Goal: Book appointment/travel/reservation

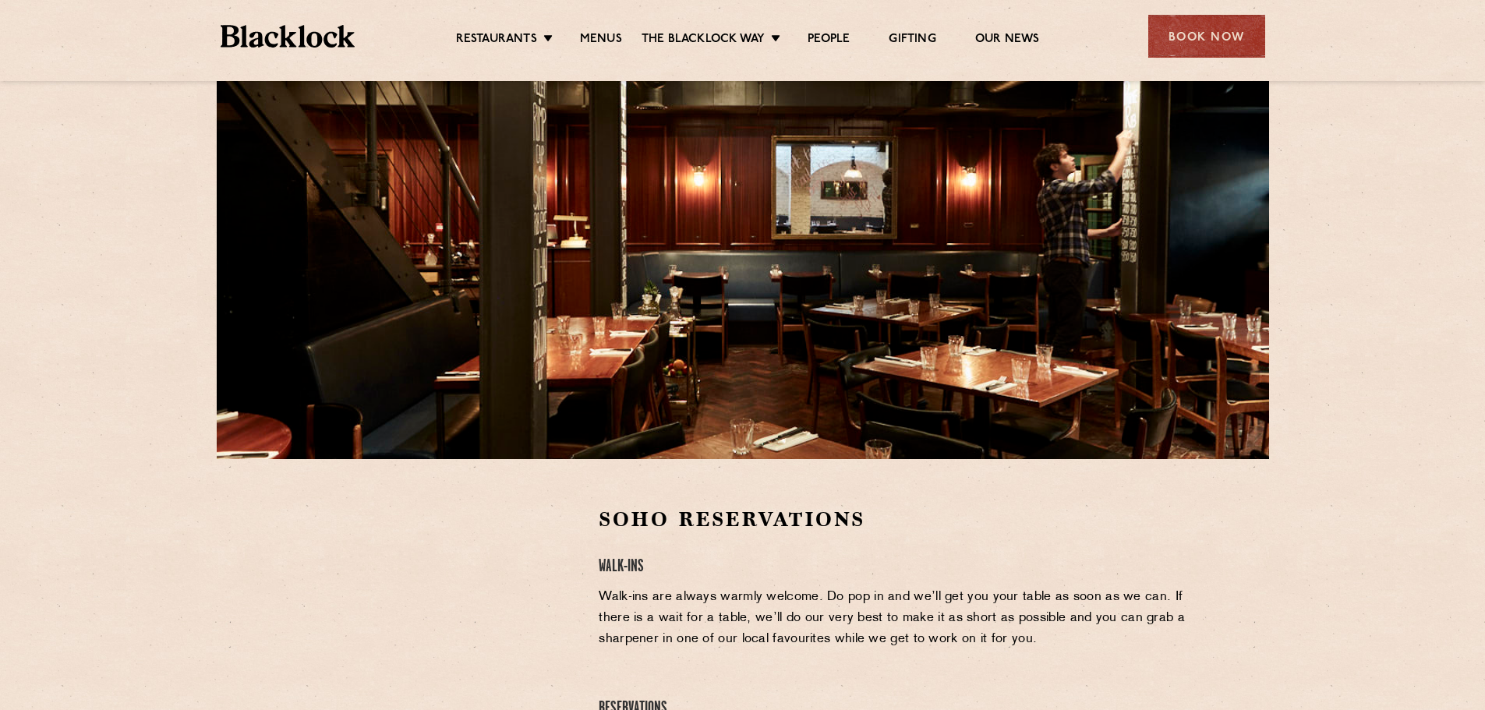
scroll to position [51, 0]
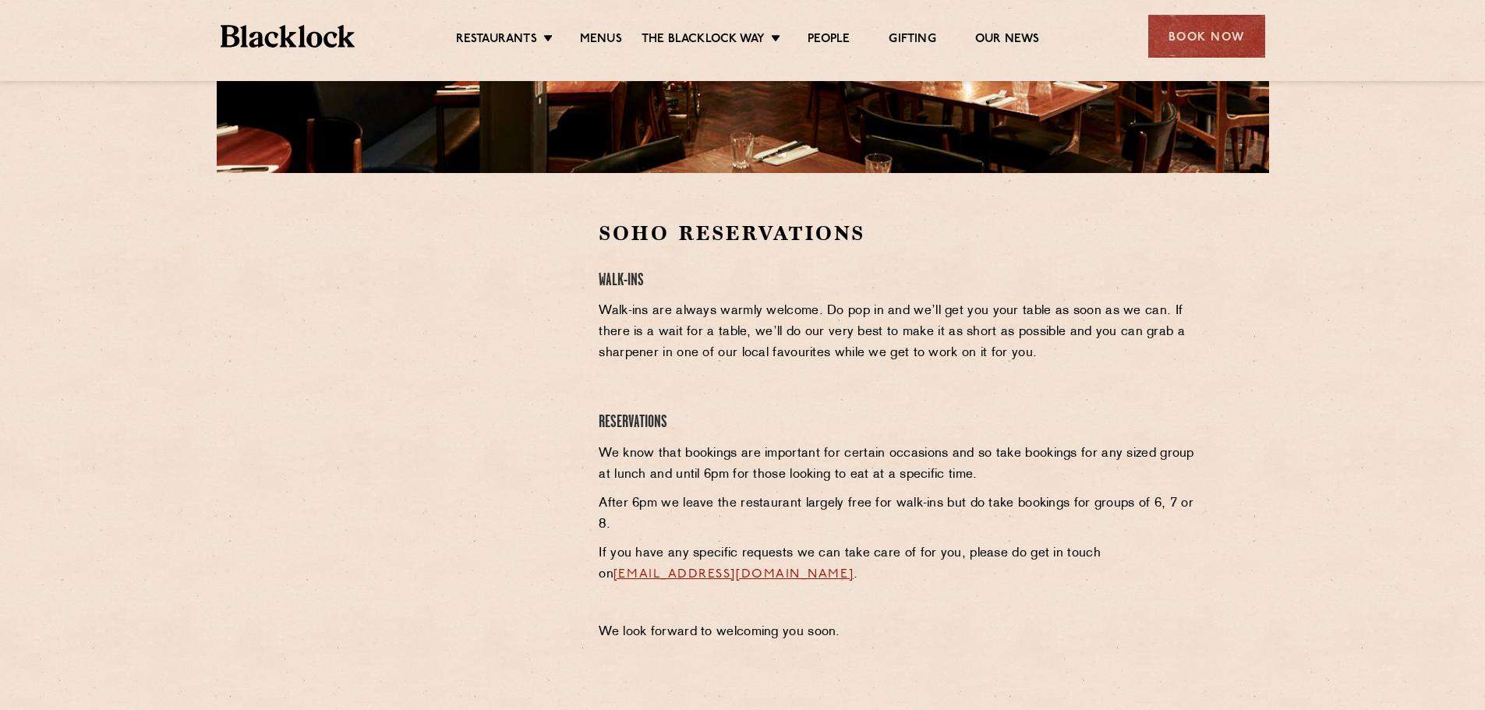
scroll to position [390, 0]
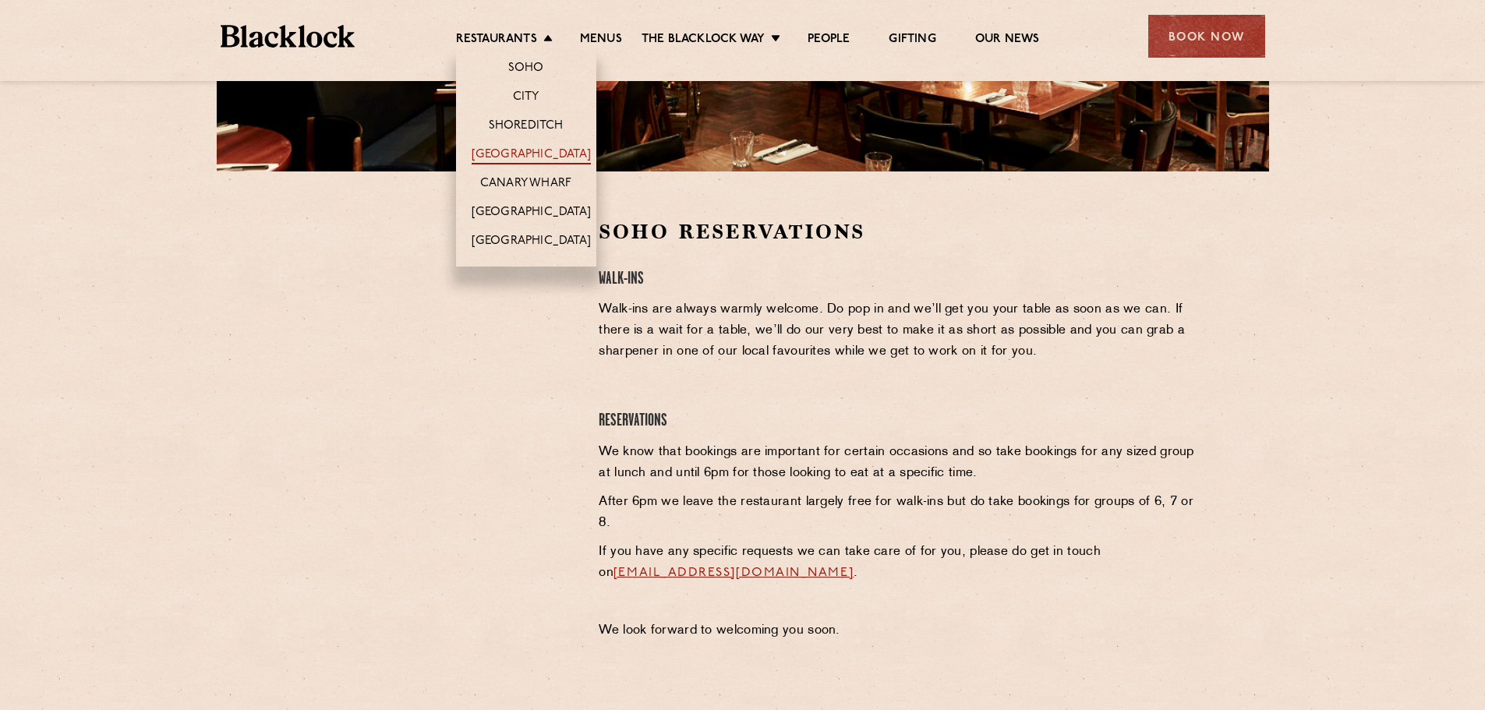
click at [527, 154] on link "[GEOGRAPHIC_DATA]" at bounding box center [531, 155] width 119 height 17
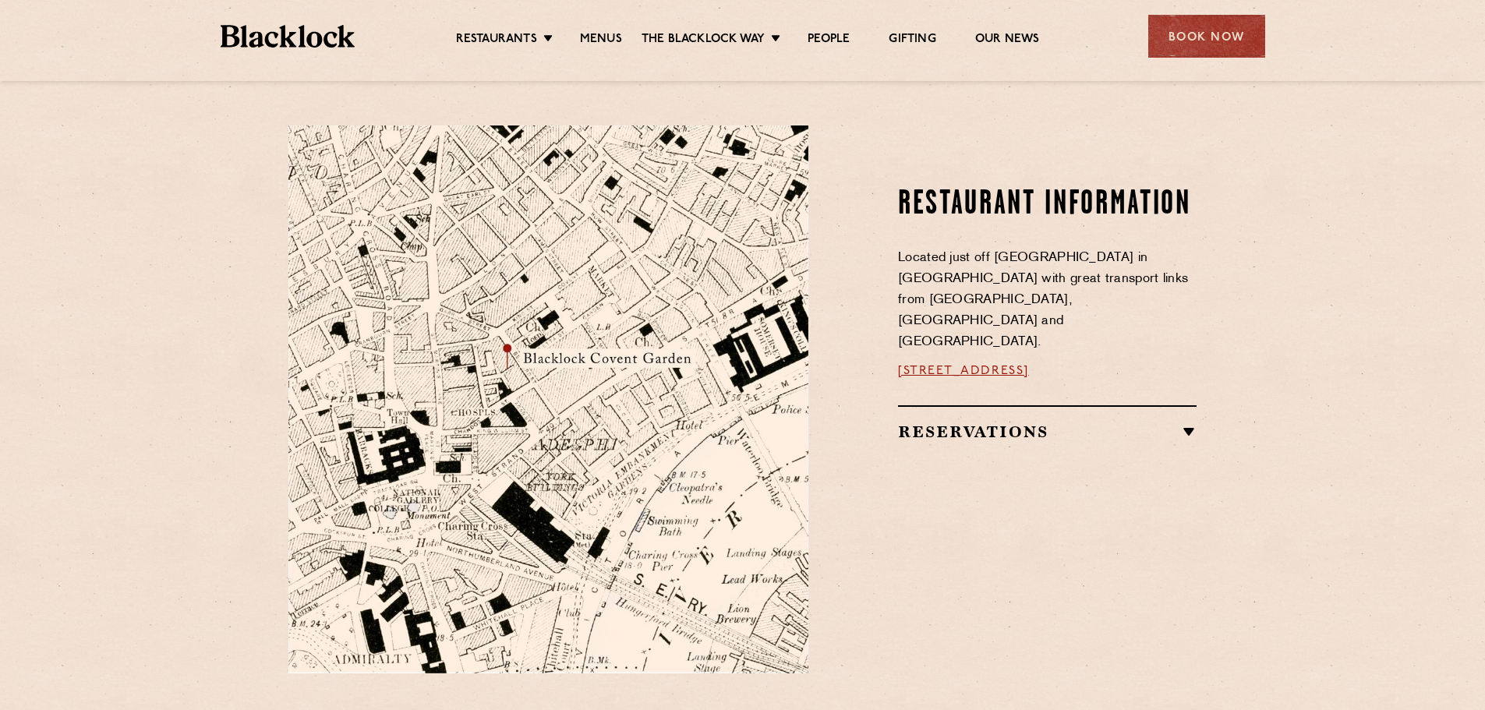
scroll to position [779, 0]
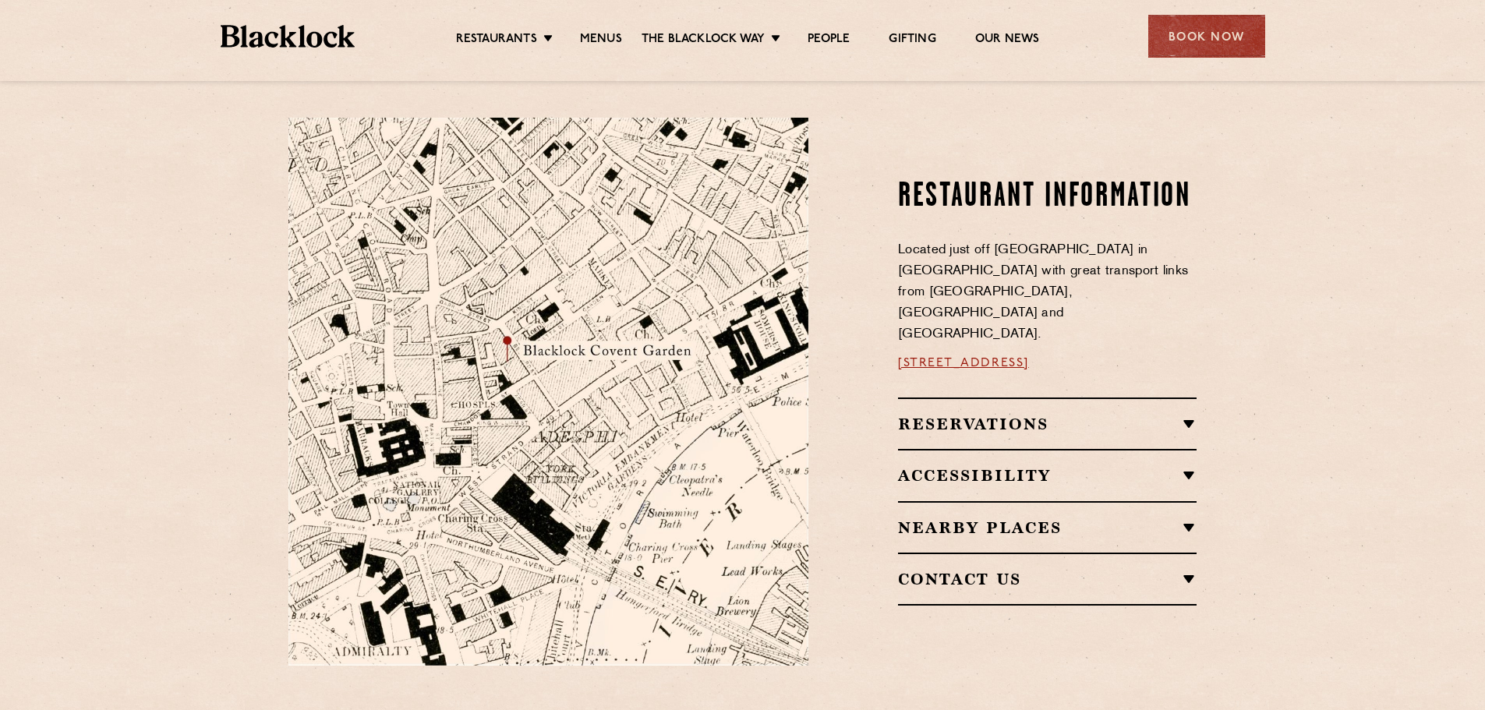
click at [977, 415] on h2 "Reservations" at bounding box center [1047, 424] width 299 height 19
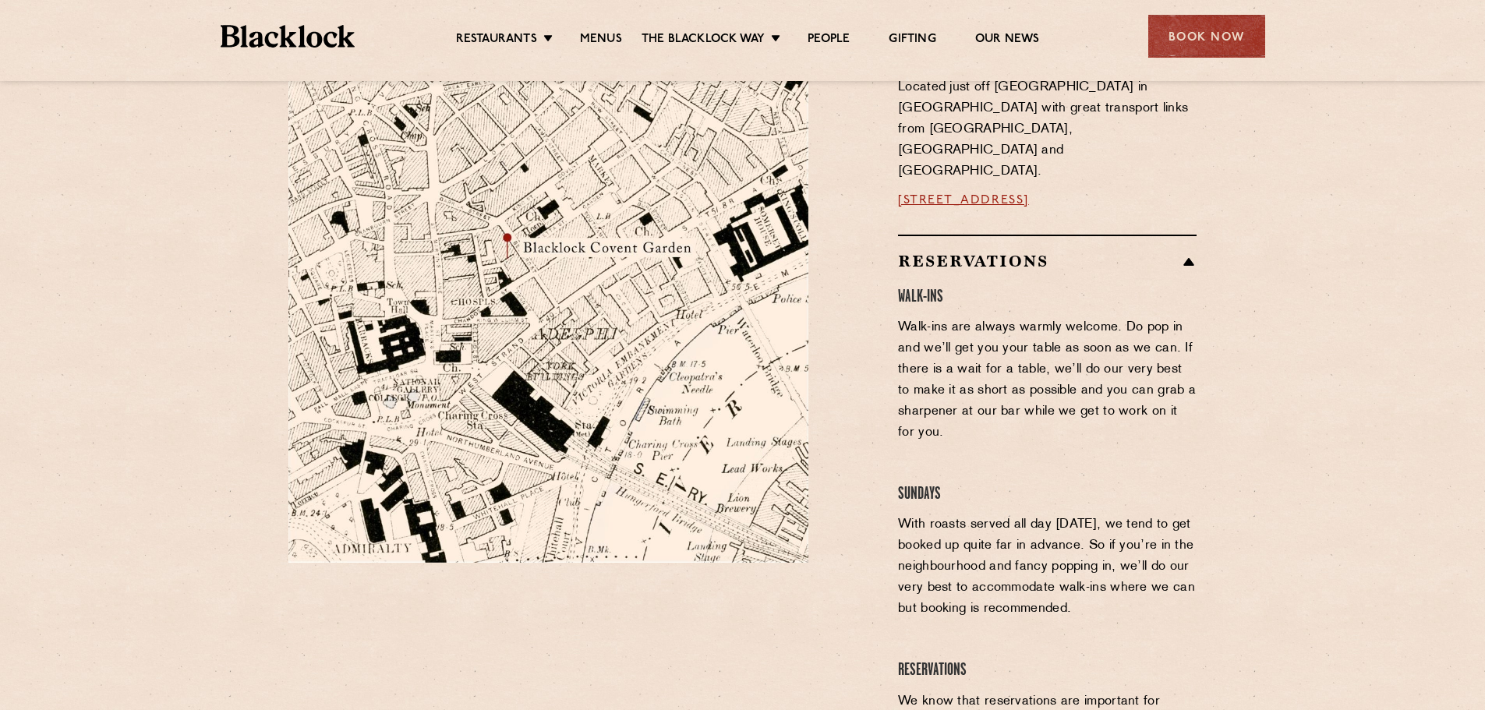
scroll to position [857, 0]
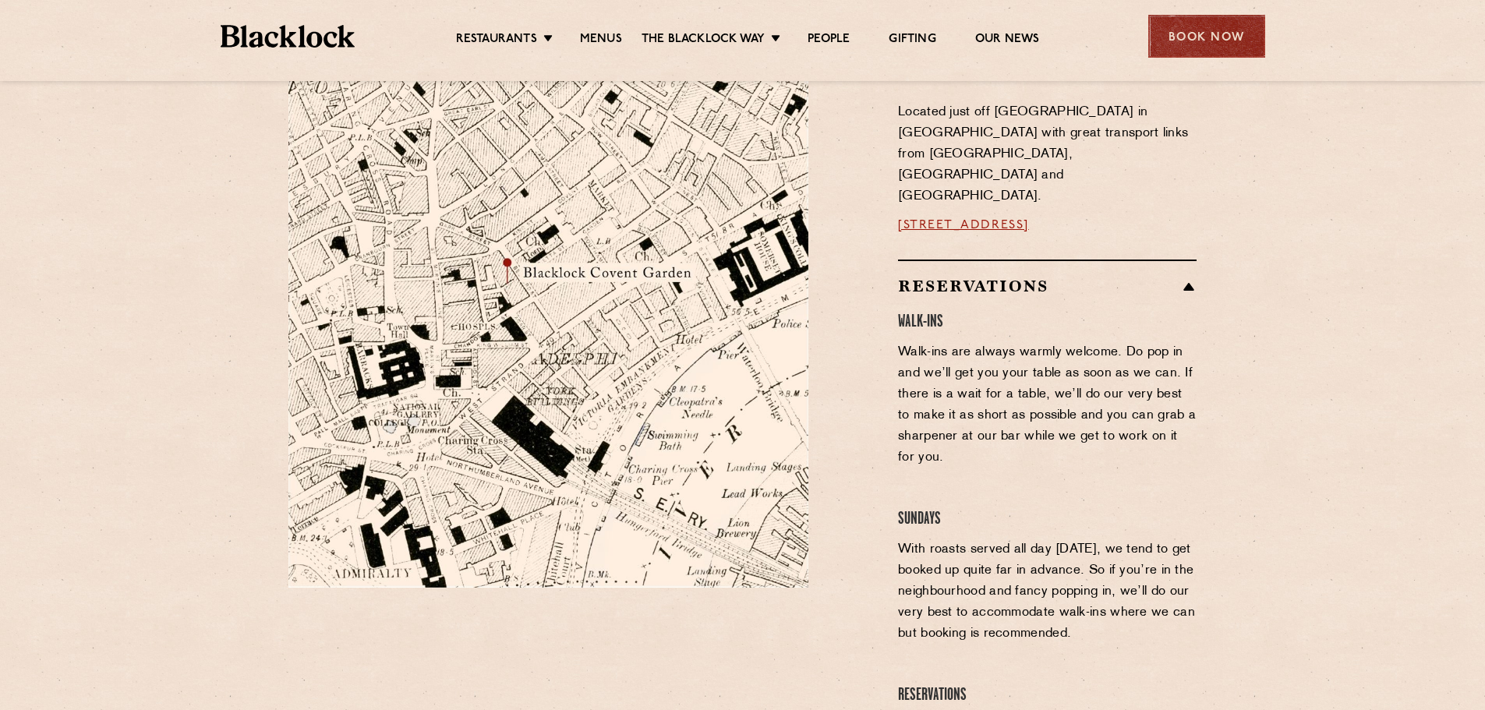
click at [1207, 38] on div "Book Now" at bounding box center [1206, 36] width 117 height 43
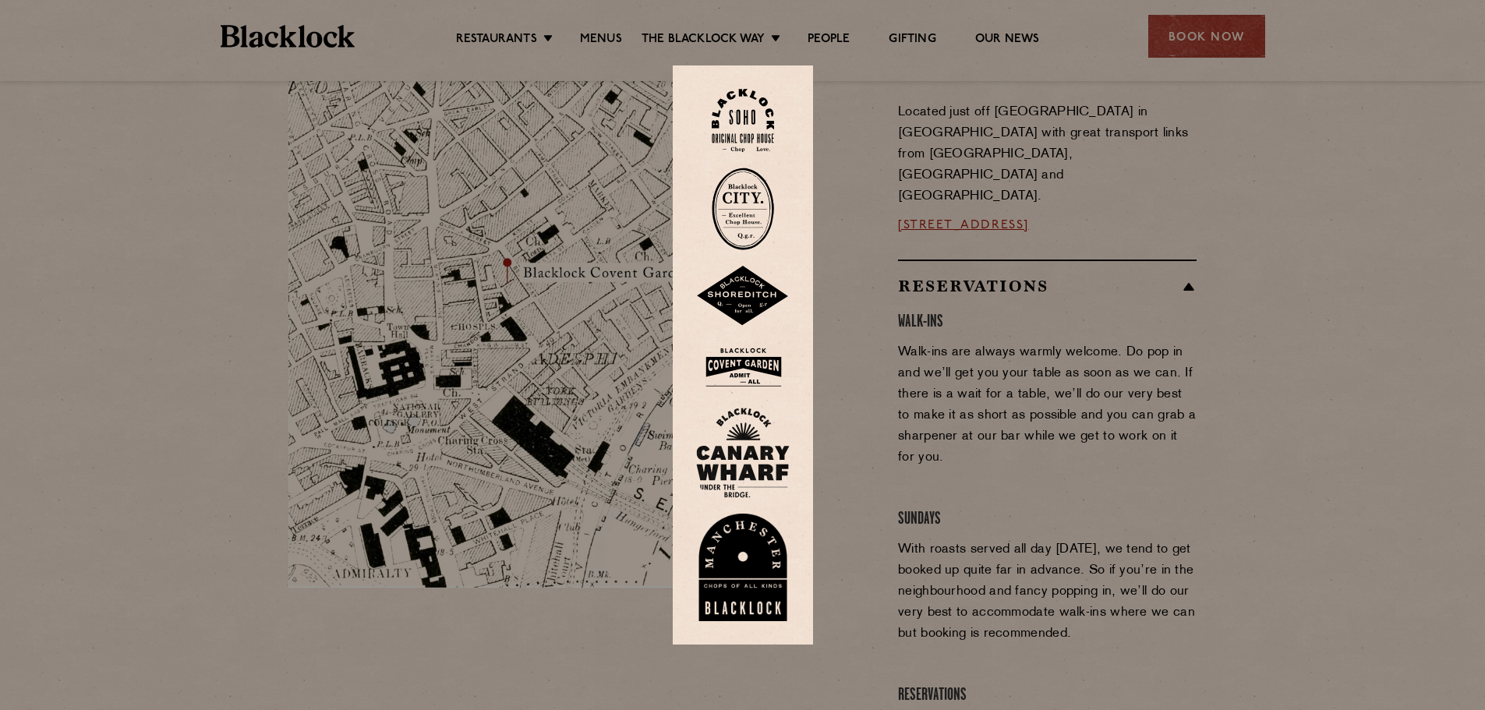
click at [747, 131] on img at bounding box center [743, 120] width 62 height 63
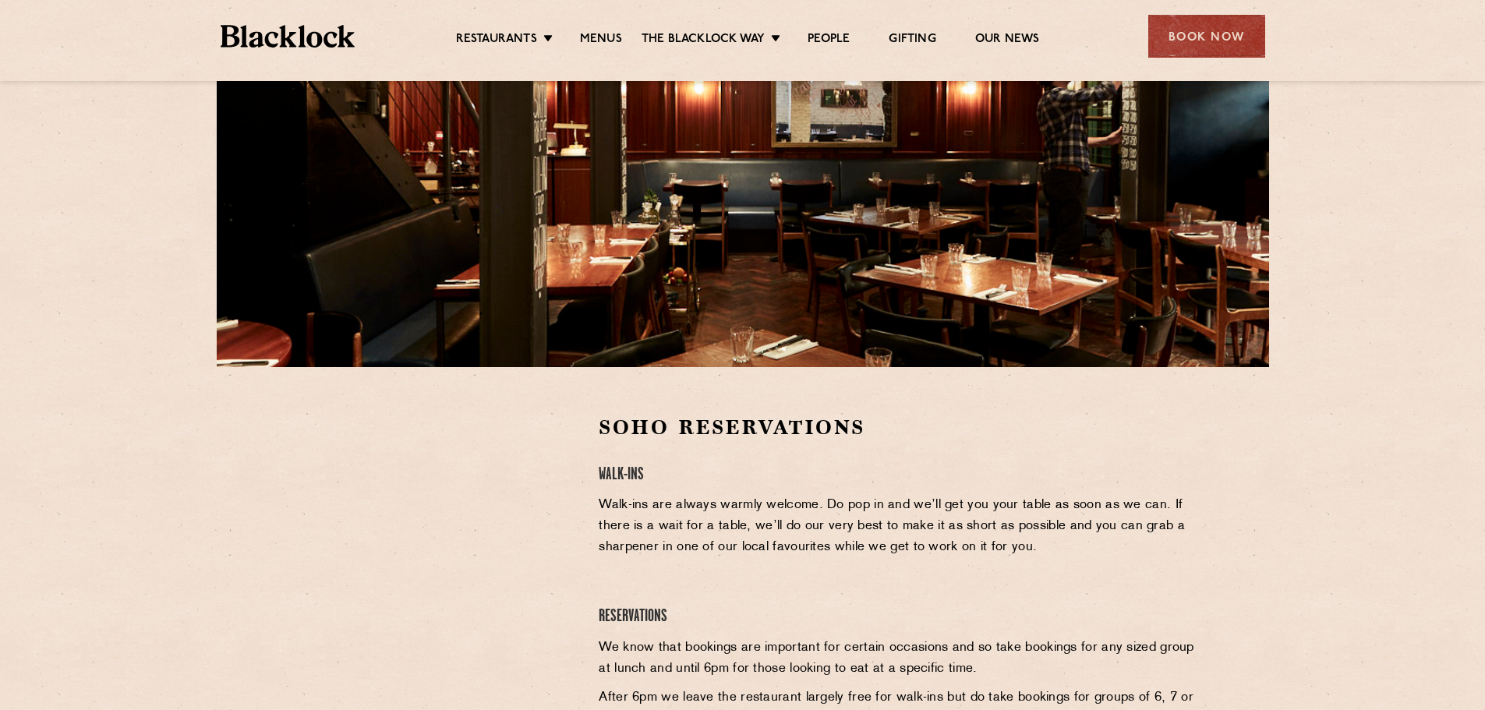
scroll to position [234, 0]
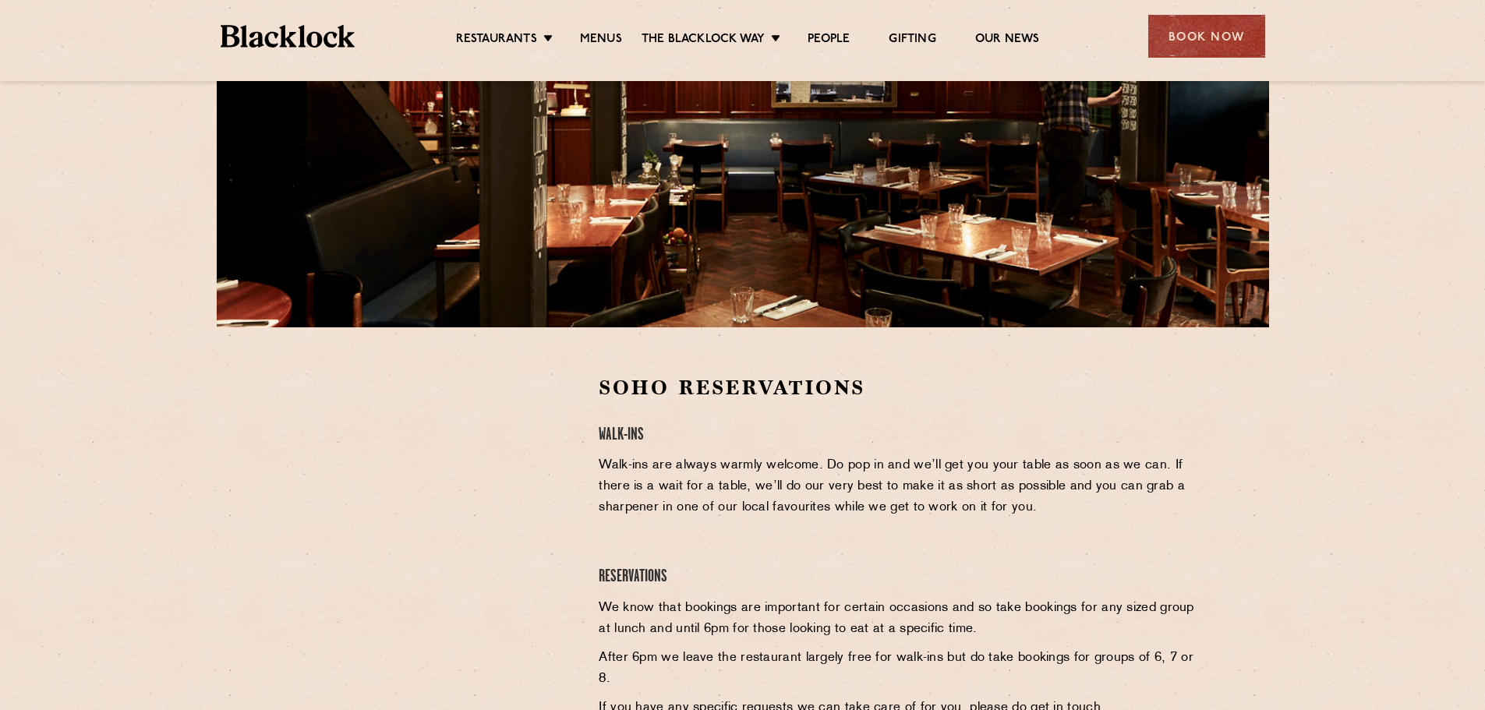
click at [797, 176] on div at bounding box center [743, 107] width 1052 height 440
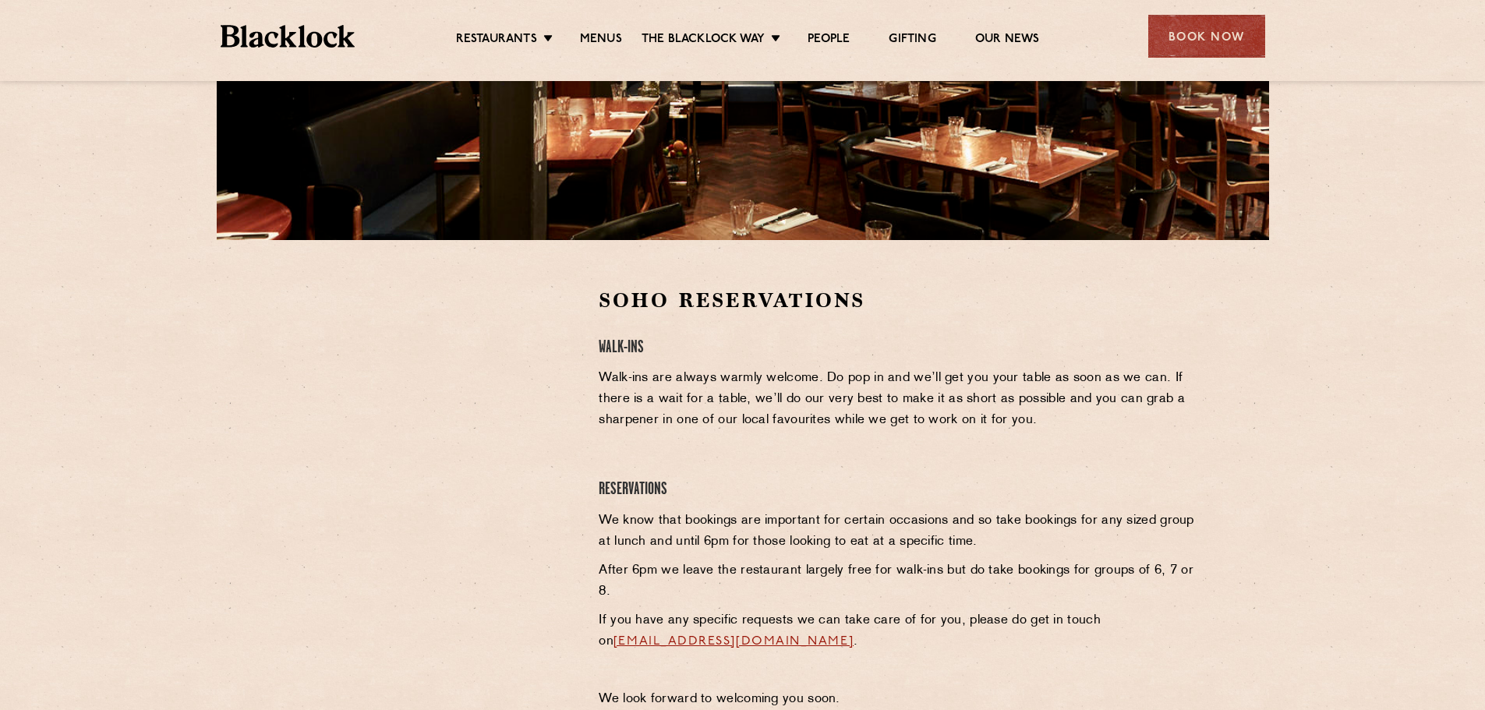
scroll to position [312, 0]
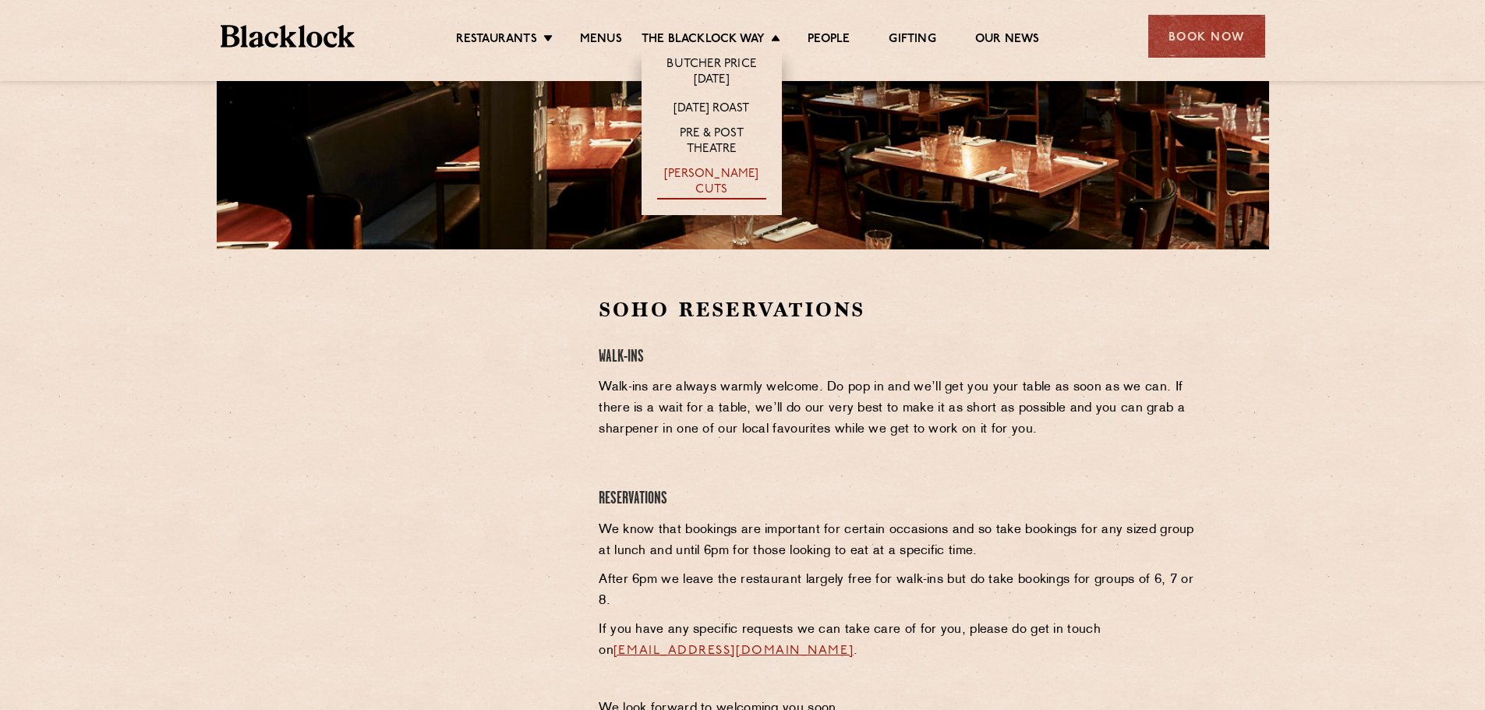
click at [713, 177] on link "[PERSON_NAME] Cuts" at bounding box center [711, 183] width 109 height 33
